Goal: Find specific page/section: Find specific page/section

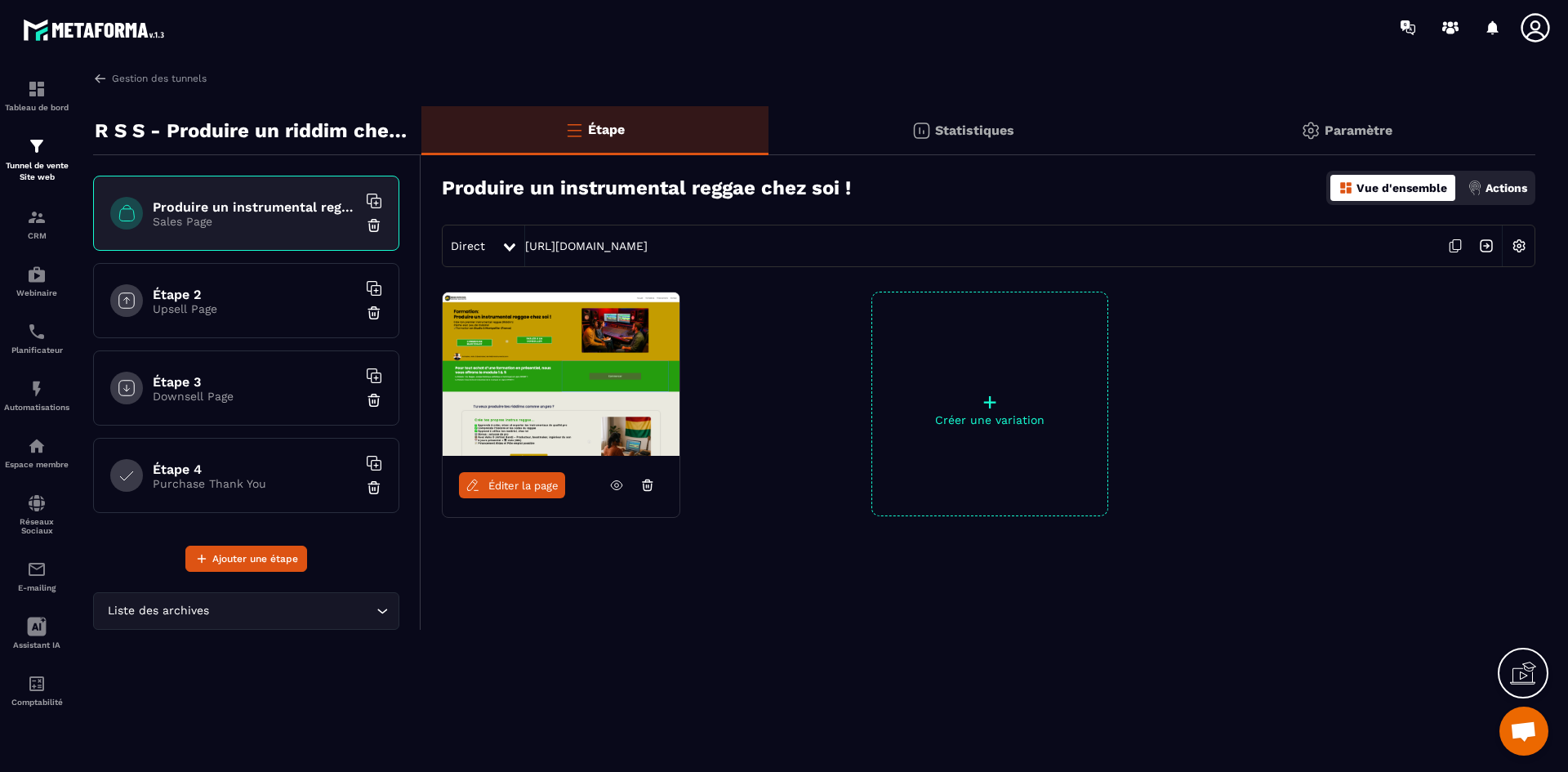
scroll to position [962, 0]
click at [157, 77] on link "Gestion des tunnels" at bounding box center [150, 79] width 114 height 14
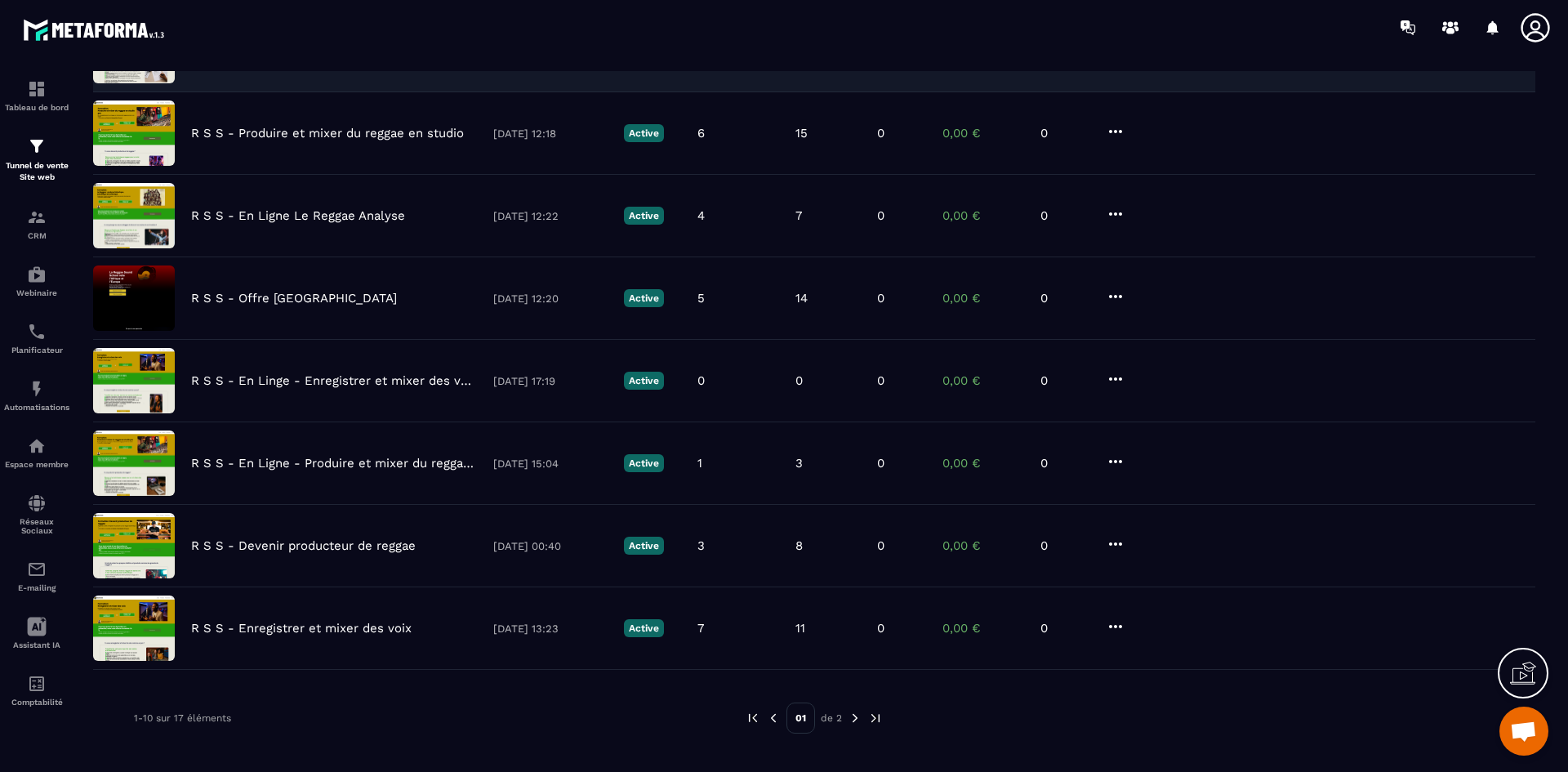
scroll to position [379, 0]
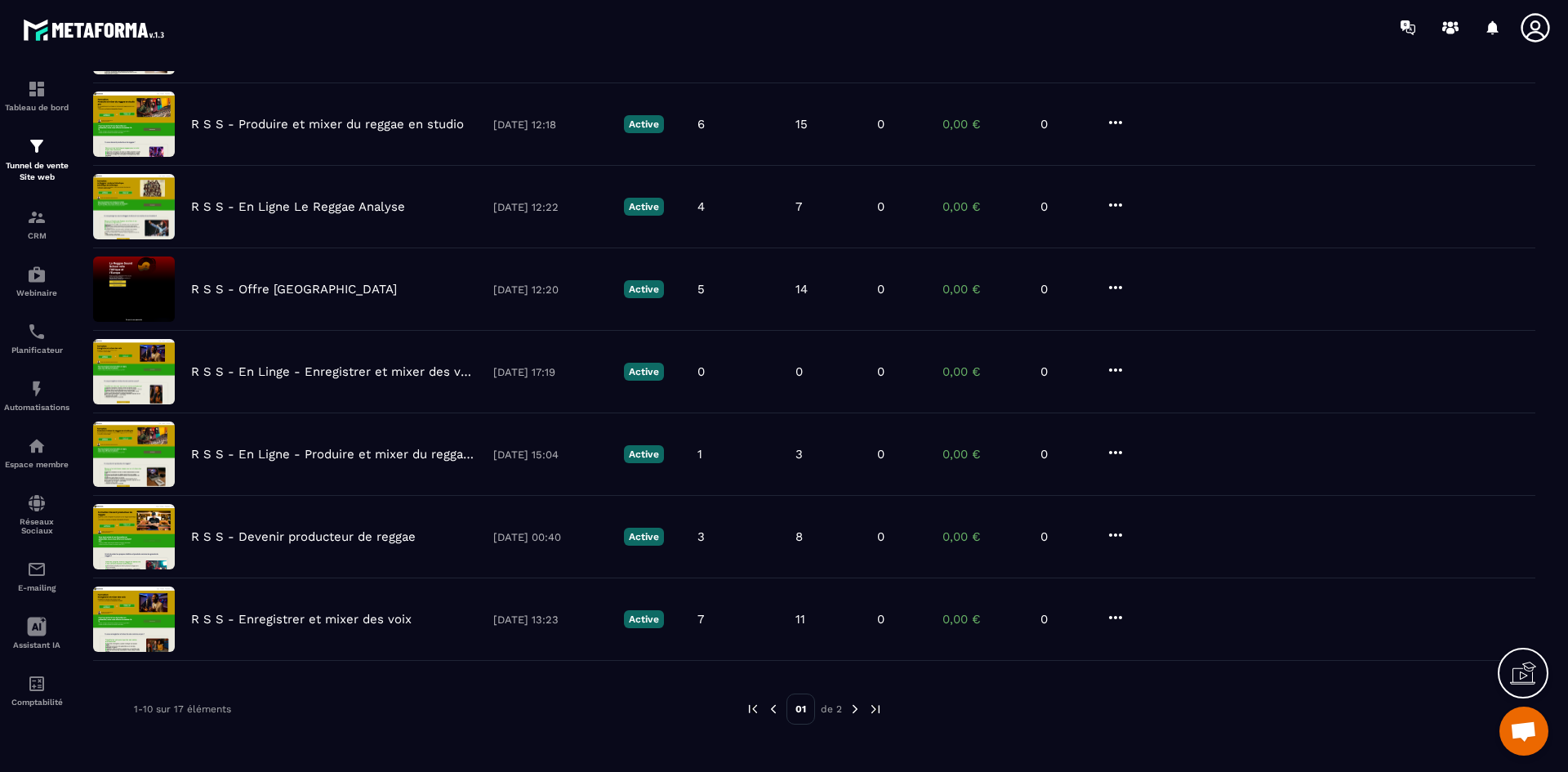
click at [858, 709] on img at bounding box center [855, 709] width 14 height 14
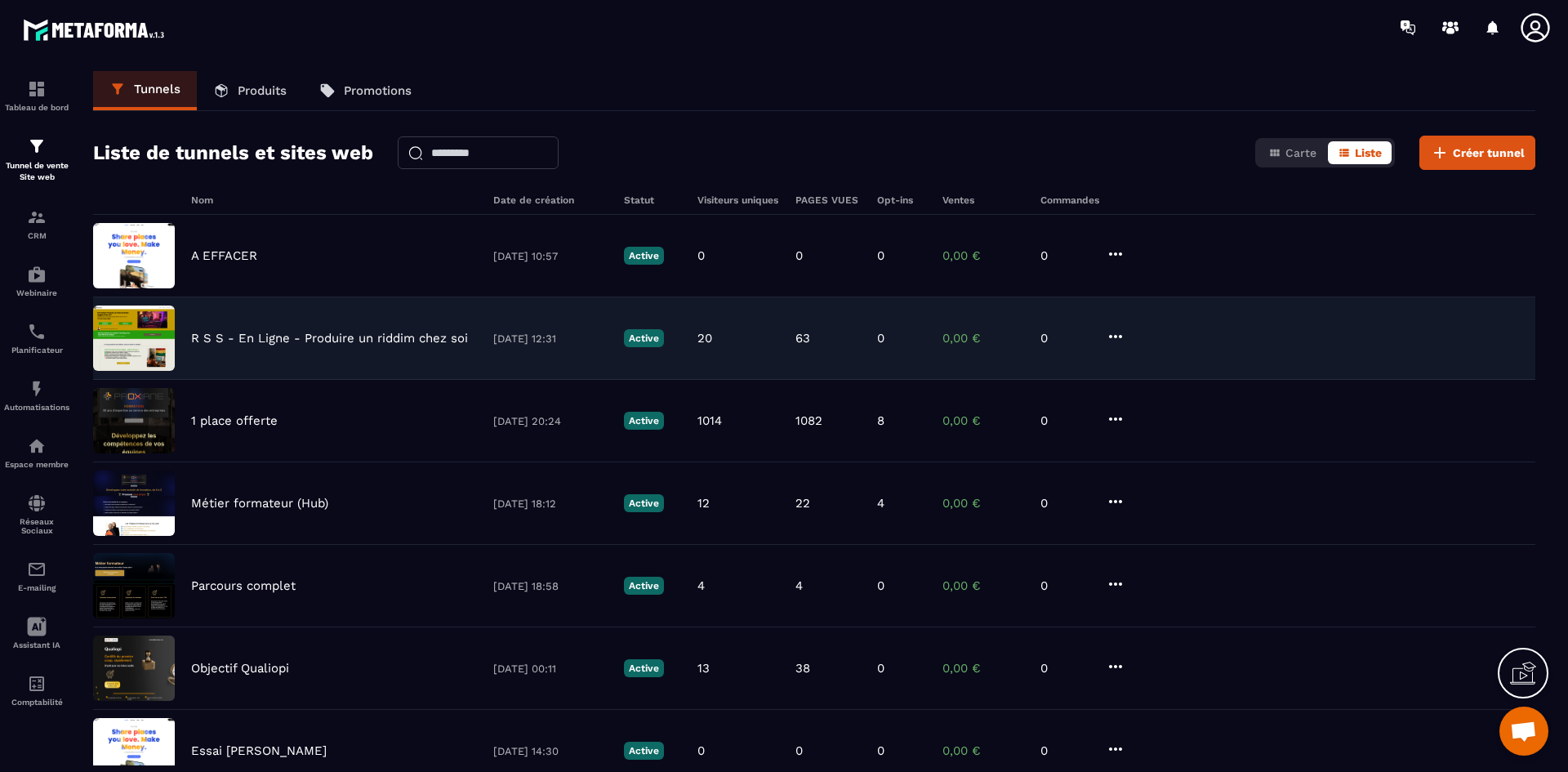
click at [333, 336] on p "R S S - En Ligne - Produire un riddim chez soi" at bounding box center [329, 338] width 277 height 14
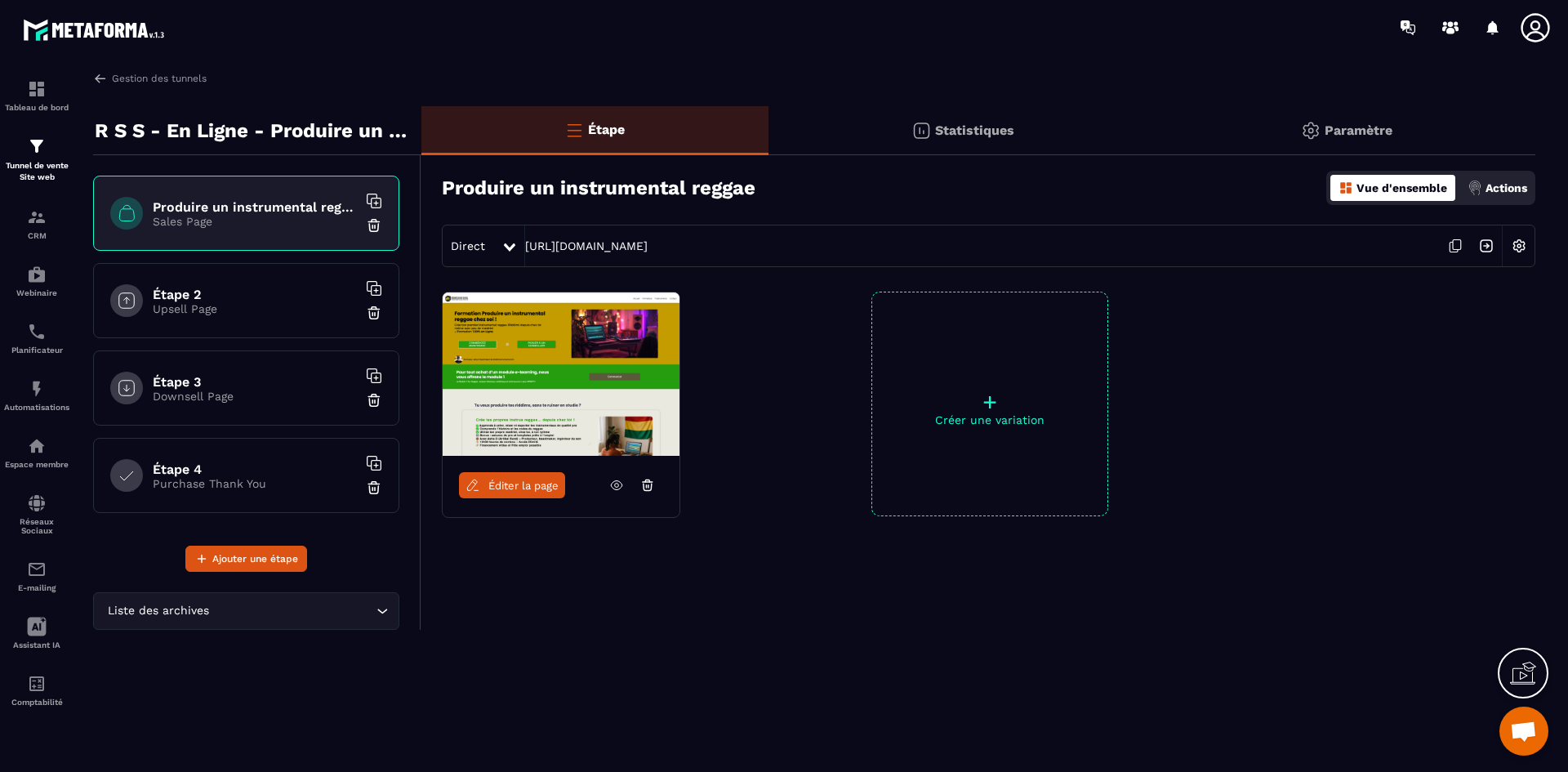
click at [524, 481] on span "Éditer la page" at bounding box center [524, 486] width 70 height 13
